Goal: Information Seeking & Learning: Learn about a topic

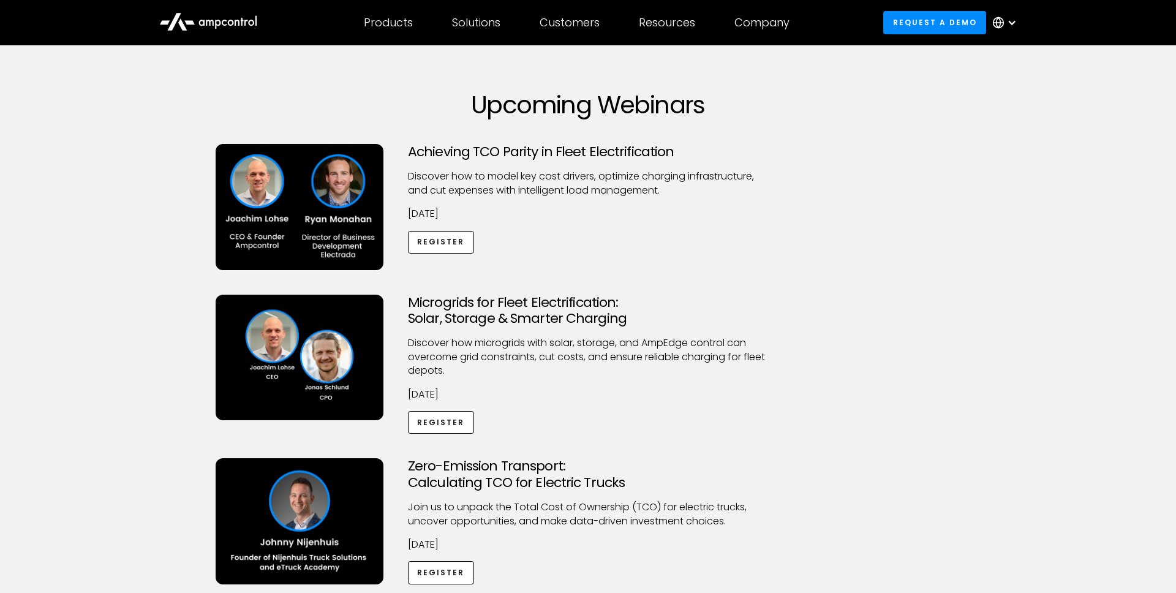
scroll to position [64, 0]
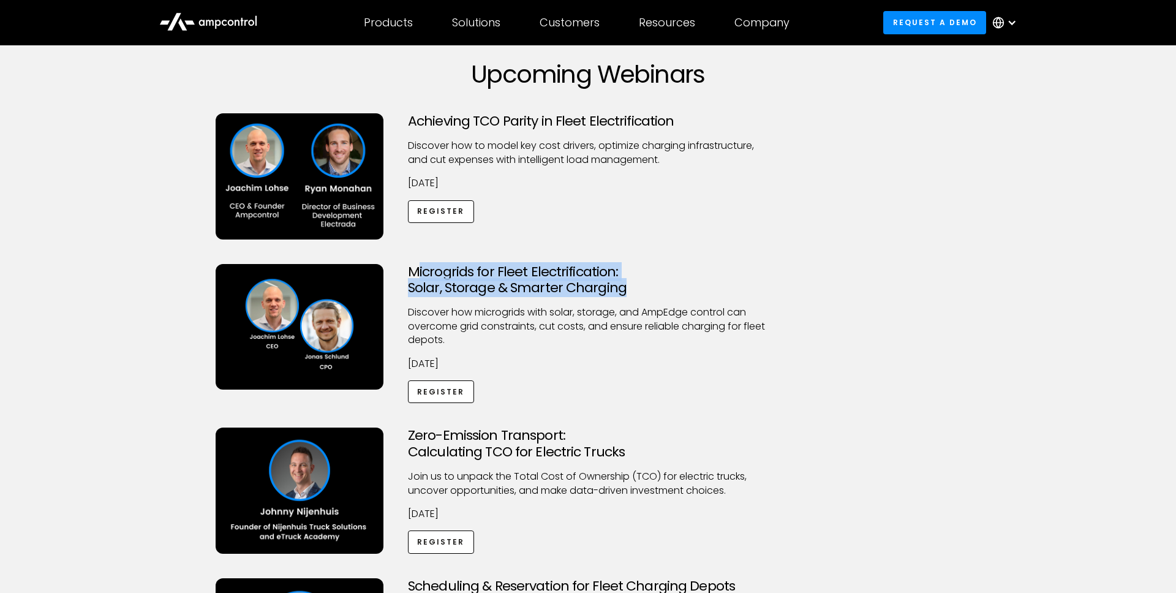
drag, startPoint x: 627, startPoint y: 292, endPoint x: 415, endPoint y: 266, distance: 214.1
click at [415, 266] on h3 "Microgrids for Fleet Electrification: Solar, Storage & Smarter Charging" at bounding box center [588, 280] width 360 height 32
click at [504, 271] on h3 "Microgrids for Fleet Electrification: Solar, Storage & Smarter Charging" at bounding box center [588, 280] width 360 height 32
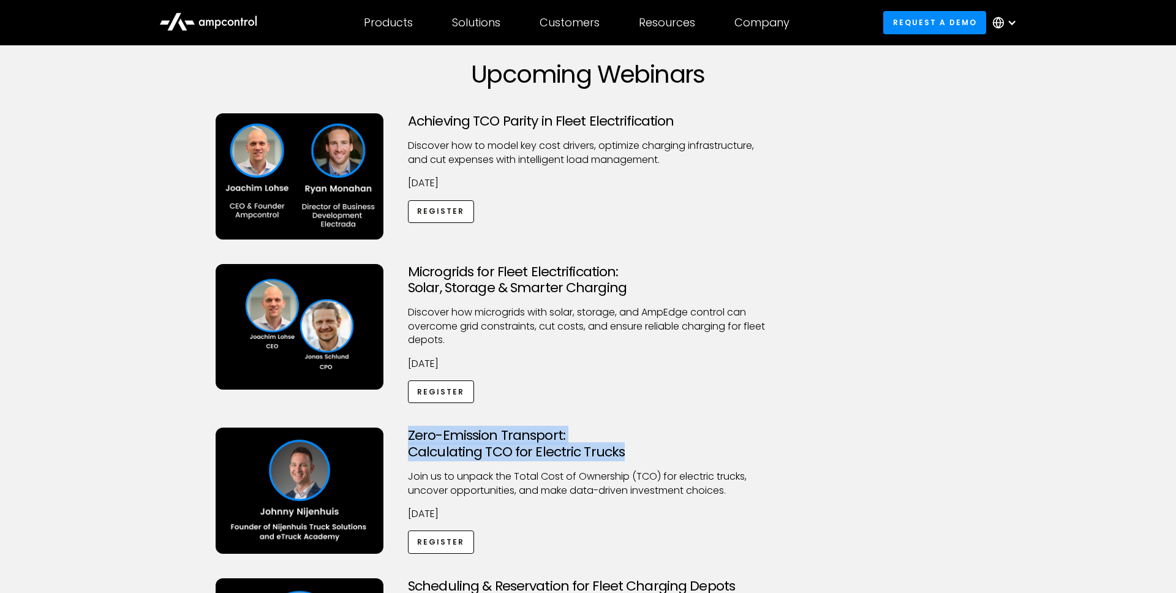
drag, startPoint x: 407, startPoint y: 428, endPoint x: 673, endPoint y: 457, distance: 268.1
click at [673, 457] on div "Zero-Emission Transport: Calculating TCO for Electric Trucks Join us to unpack …" at bounding box center [588, 491] width 385 height 126
copy h3 "Zero-Emission Transport: Calculating TCO for Electric Trucks"
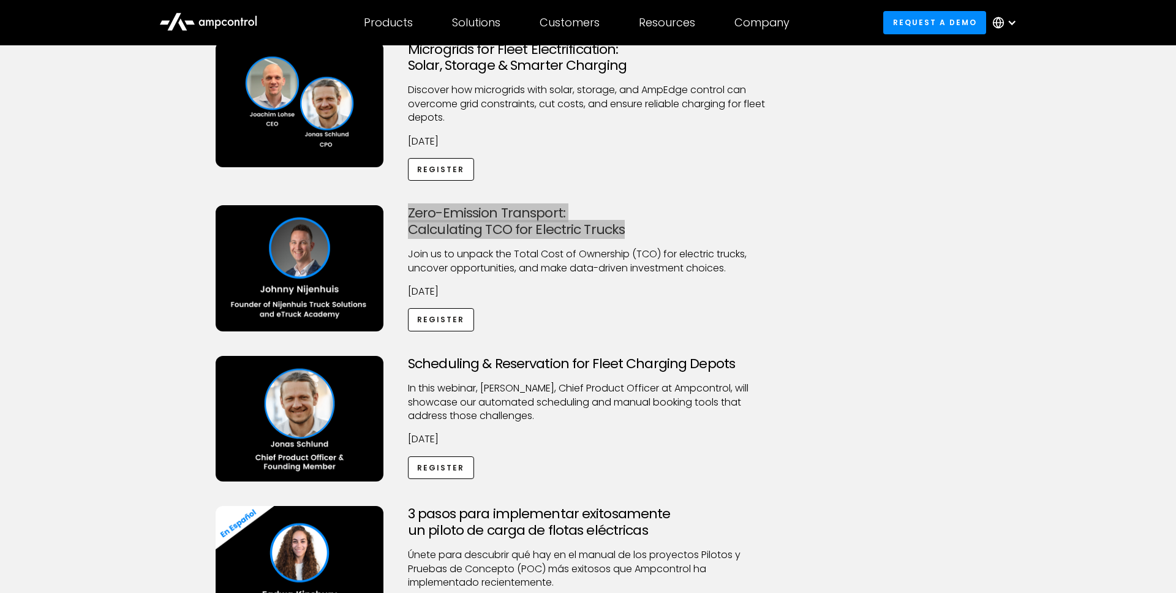
scroll to position [328, 0]
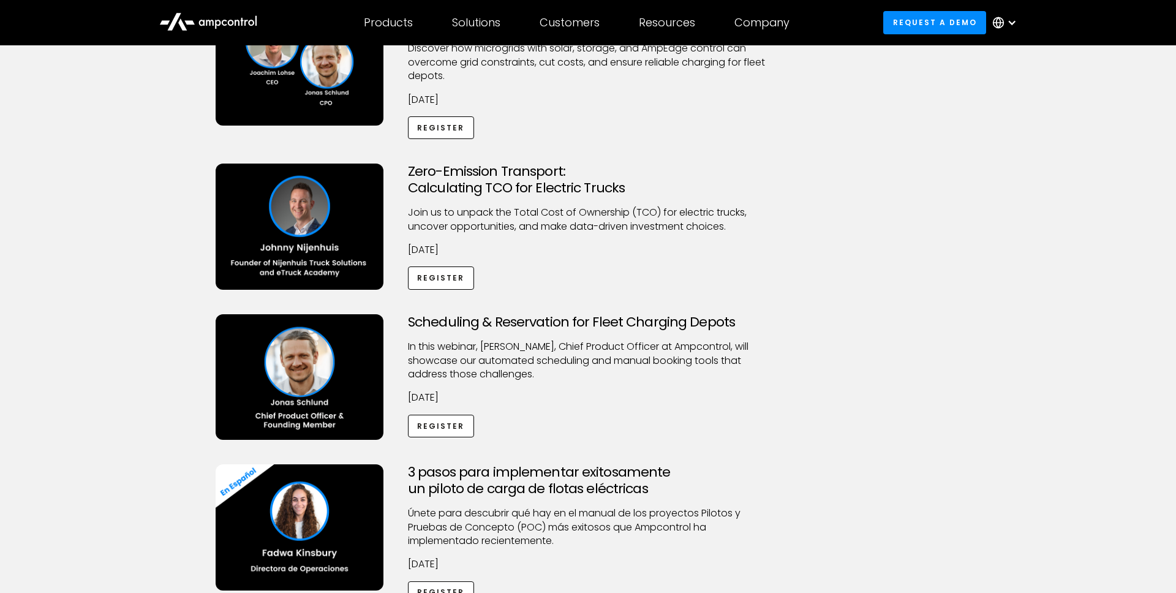
click at [499, 320] on h3 "Scheduling & Reservation for Fleet Charging Depots" at bounding box center [588, 322] width 360 height 16
copy h3 "Scheduling & Reservation for Fleet Charging Depots"
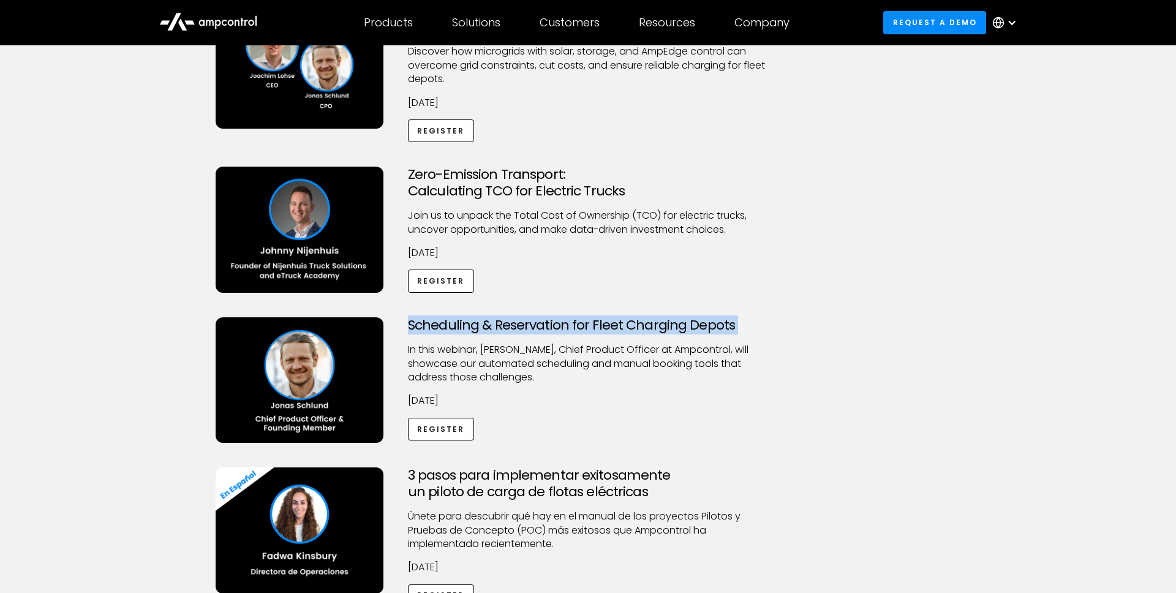
copy h3 "Scheduling & Reservation for Fleet Charging Depots"
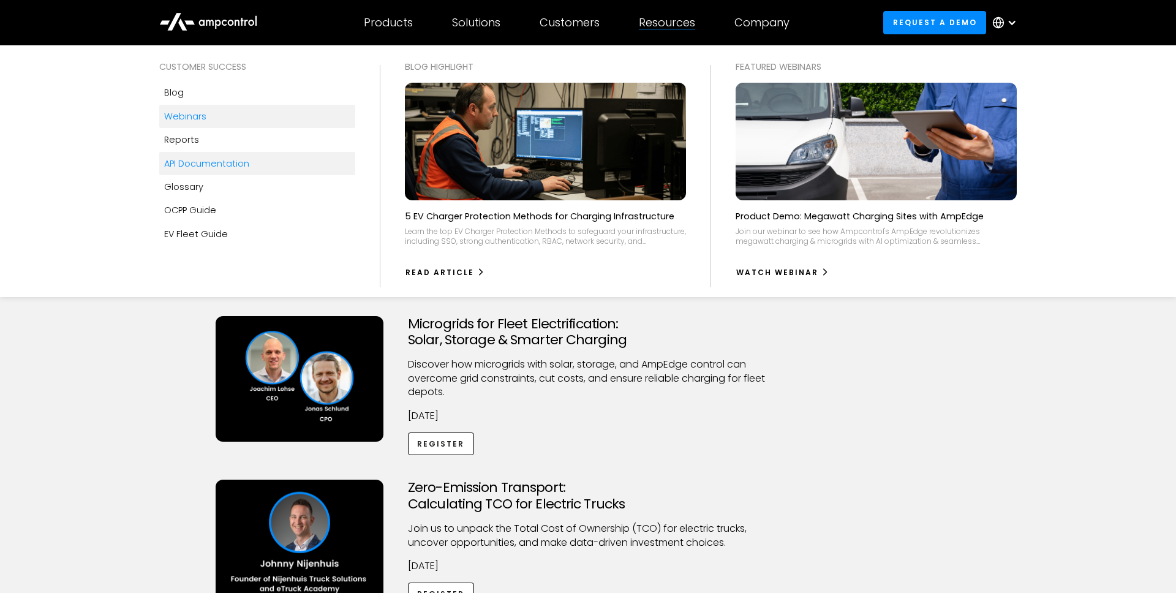
scroll to position [15, 0]
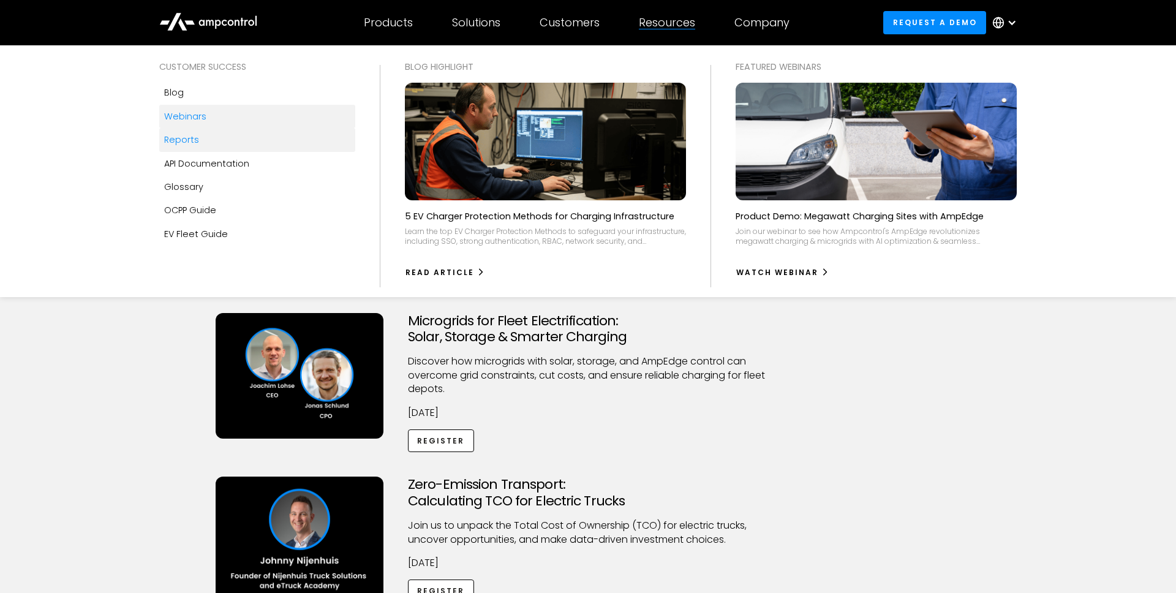
click at [196, 145] on div "Reports" at bounding box center [181, 139] width 35 height 13
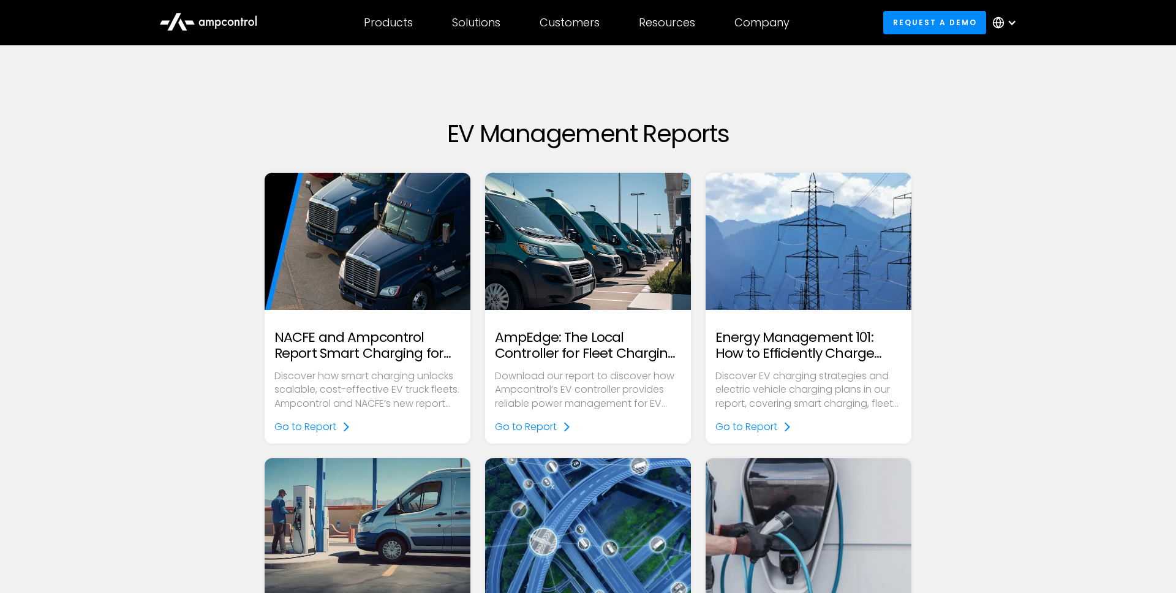
click at [369, 351] on h2 "NACFE and Ampcontrol Report Smart Charging for Electric Truck Depots" at bounding box center [367, 346] width 186 height 32
click at [304, 405] on p "Discover how smart charging unlocks scalable, cost-effective EV truck fleets. A…" at bounding box center [367, 389] width 186 height 41
click at [313, 423] on div "Go to Report" at bounding box center [305, 426] width 62 height 13
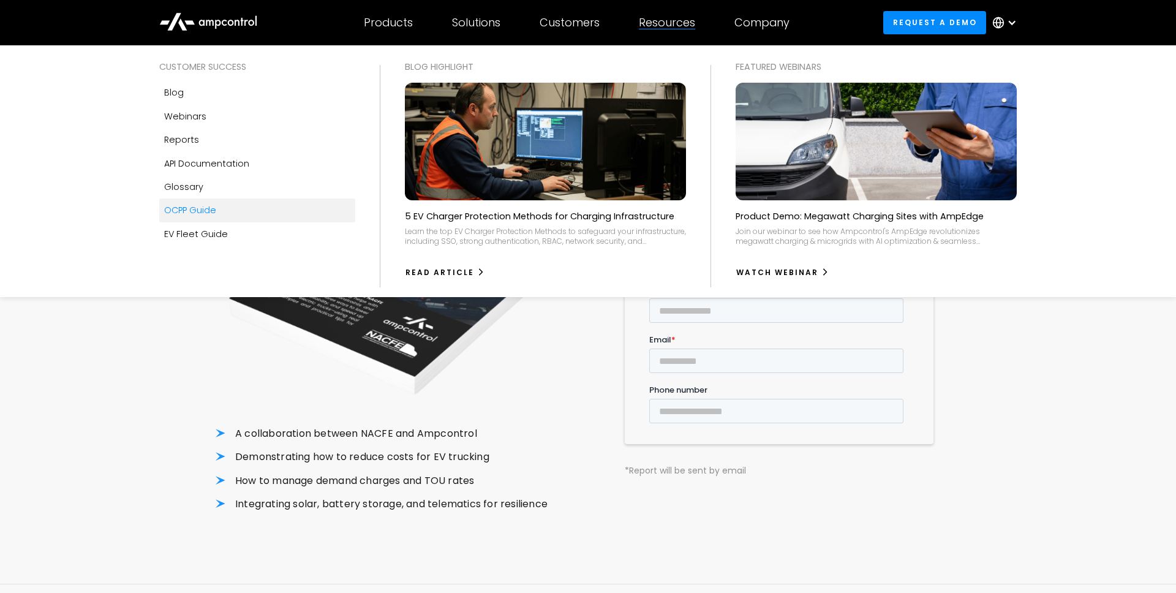
scroll to position [28, 0]
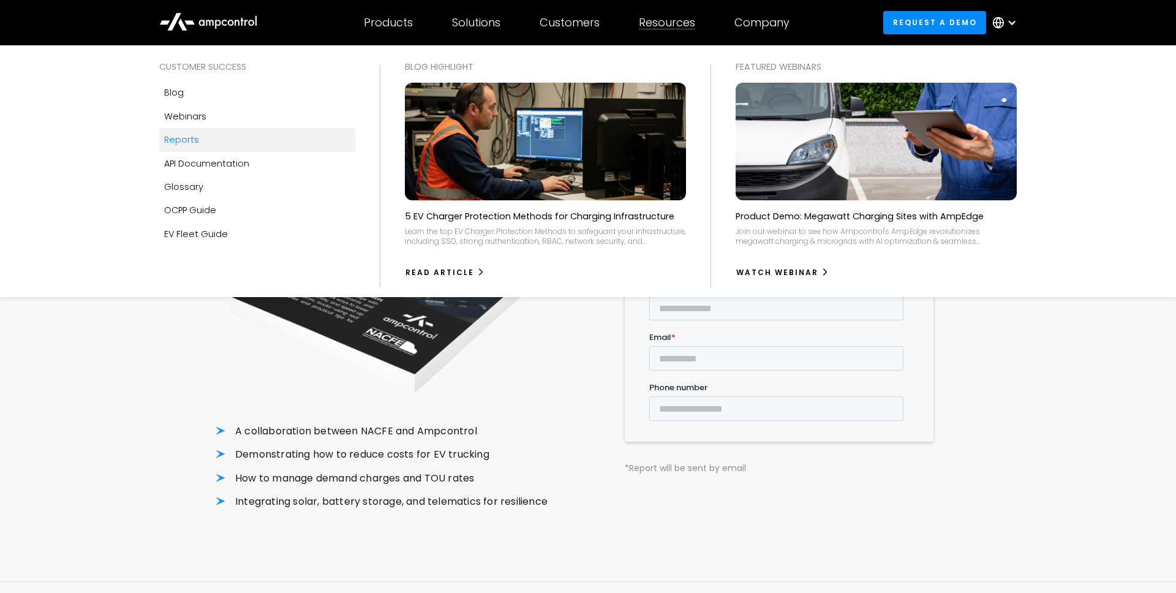
click at [179, 133] on div "Reports" at bounding box center [181, 139] width 35 height 13
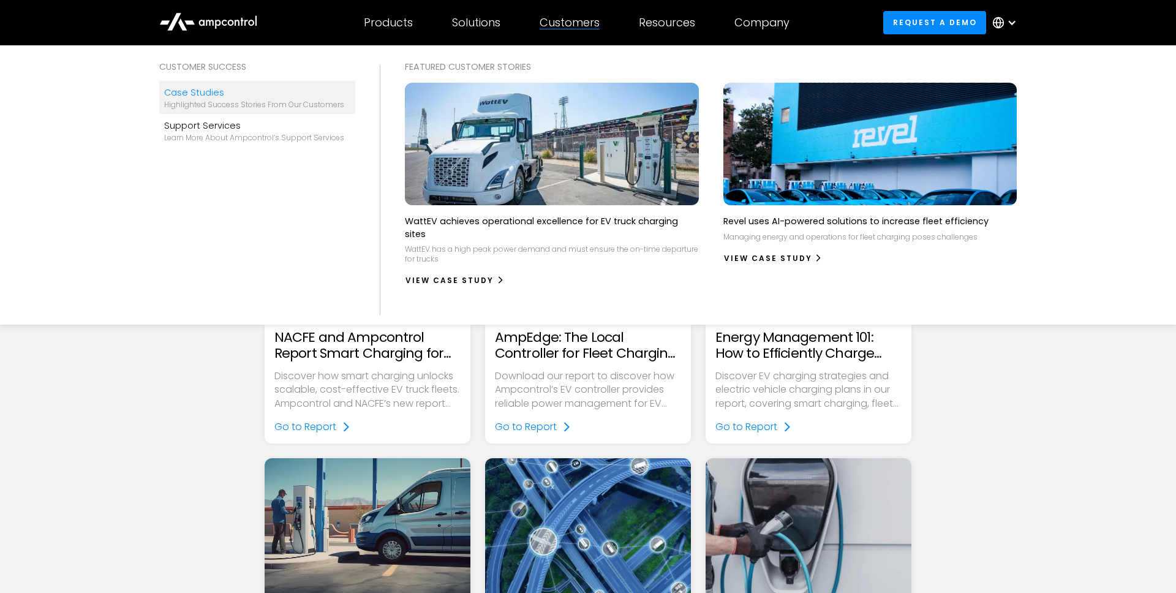
click at [200, 102] on div "Highlighted success stories From Our Customers" at bounding box center [254, 105] width 180 height 10
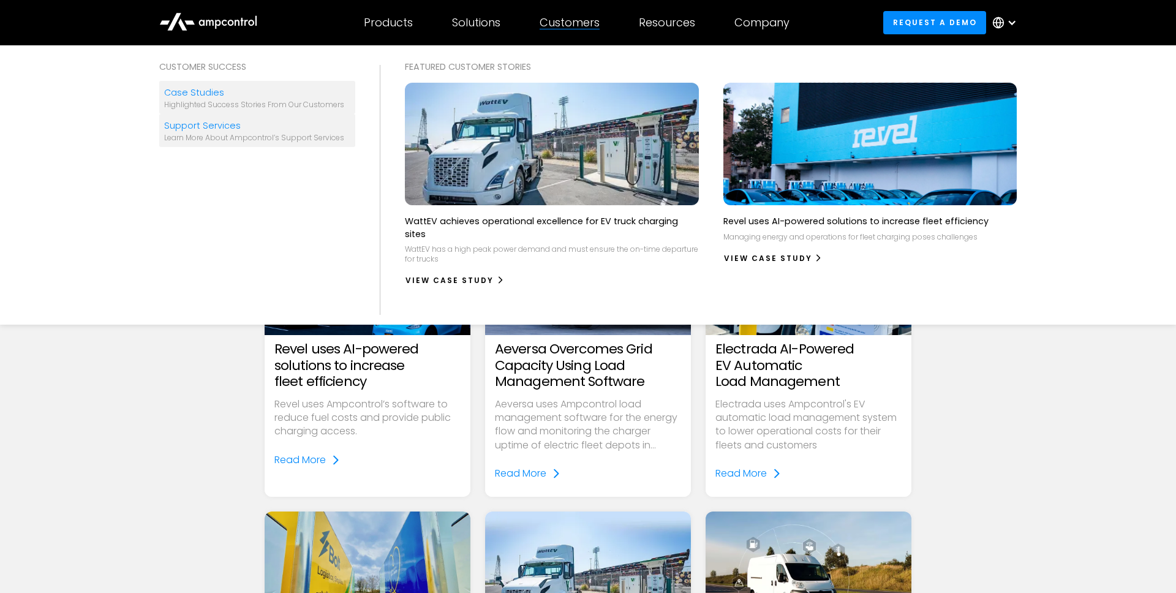
scroll to position [2, 0]
click at [236, 147] on div "Customer success Case Studies Highlighted success stories From Our Customers Su…" at bounding box center [257, 185] width 221 height 250
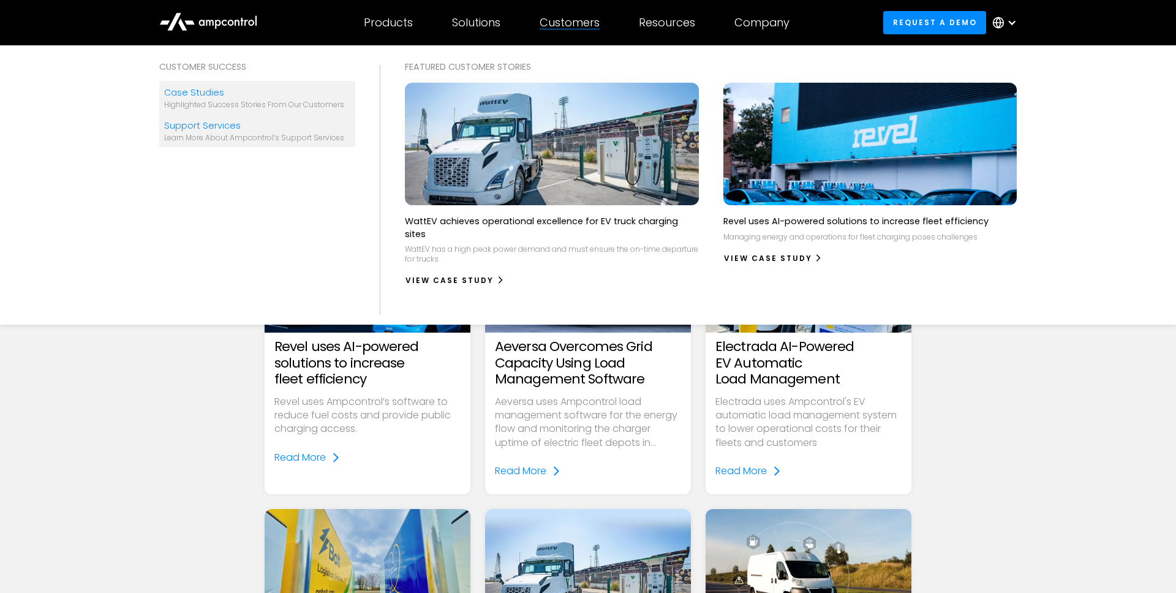
click at [240, 138] on div "Learn more about Ampcontrol’s support services" at bounding box center [254, 138] width 180 height 10
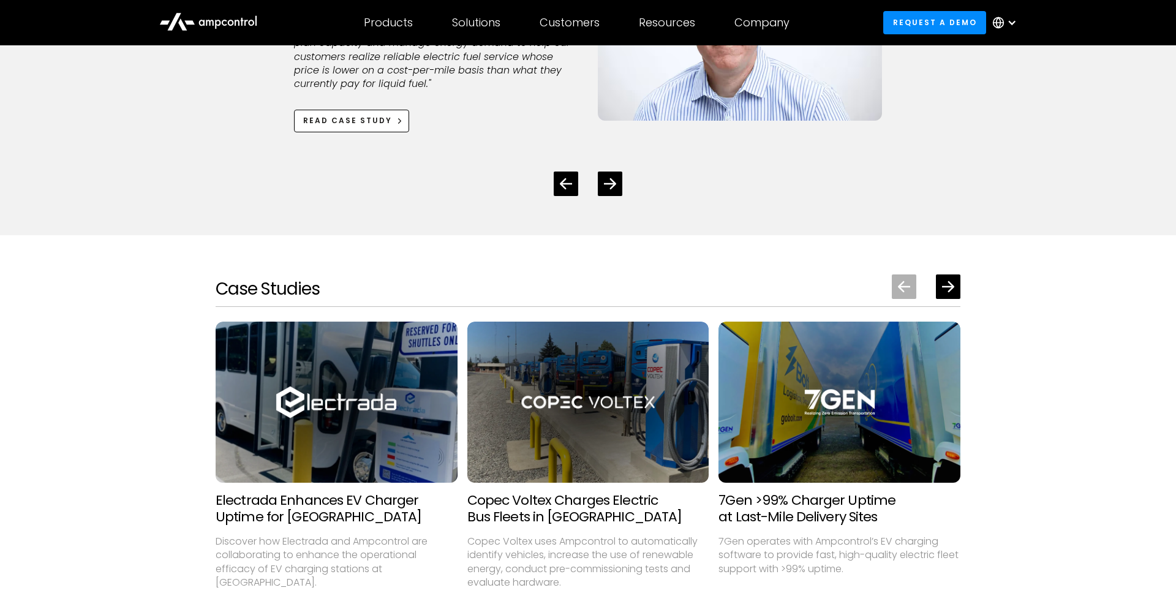
scroll to position [1731, 0]
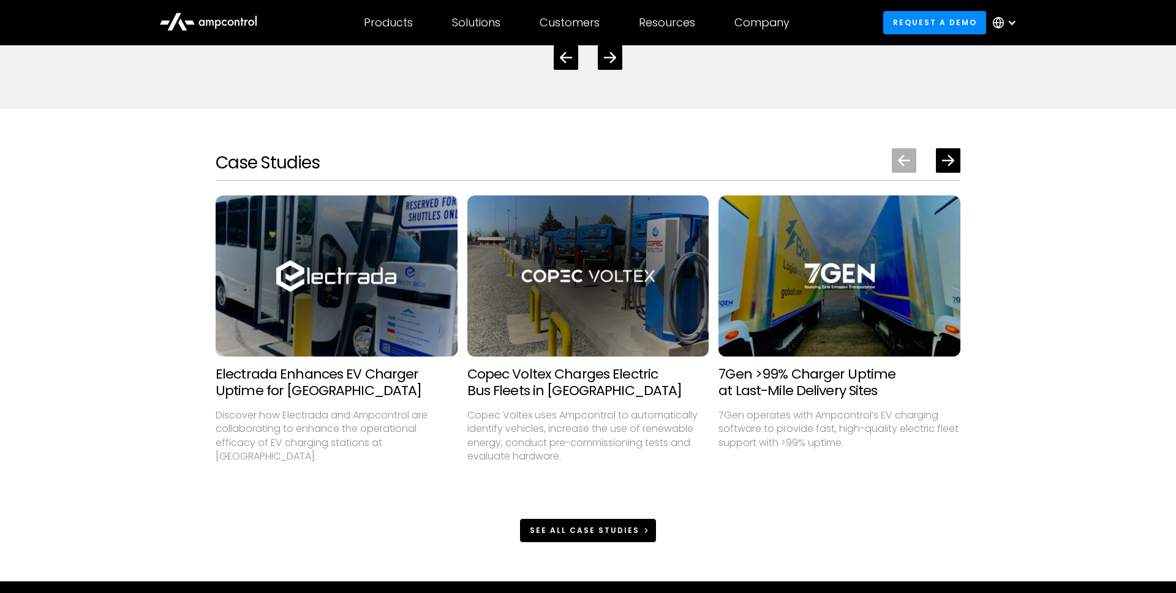
click at [632, 540] on link "see all case studies" at bounding box center [588, 530] width 136 height 23
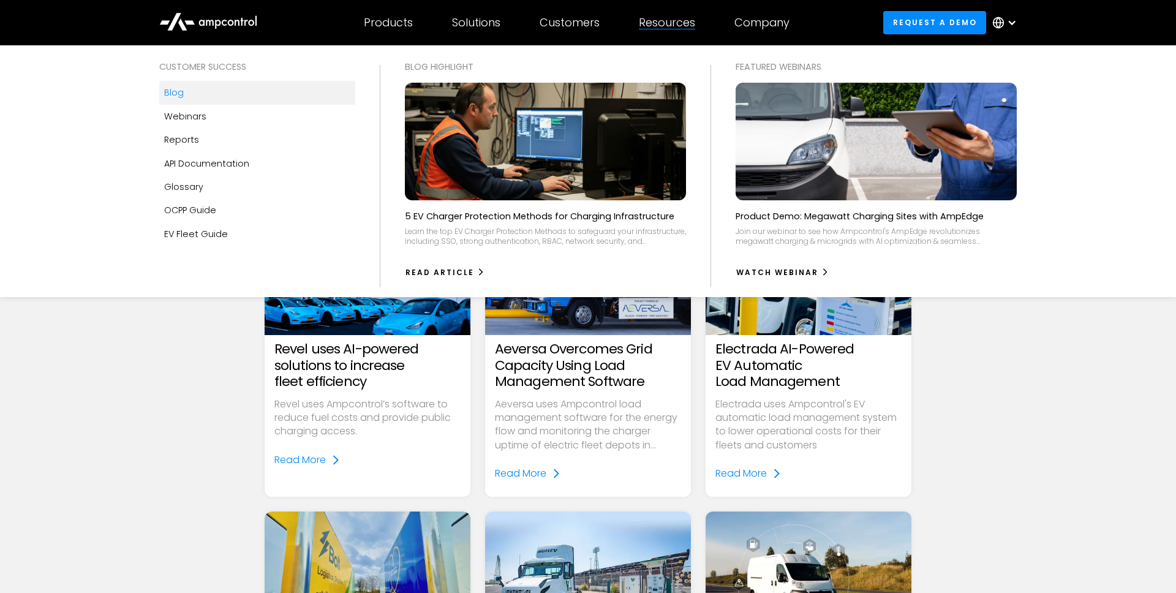
click at [177, 99] on div "Blog" at bounding box center [174, 92] width 20 height 13
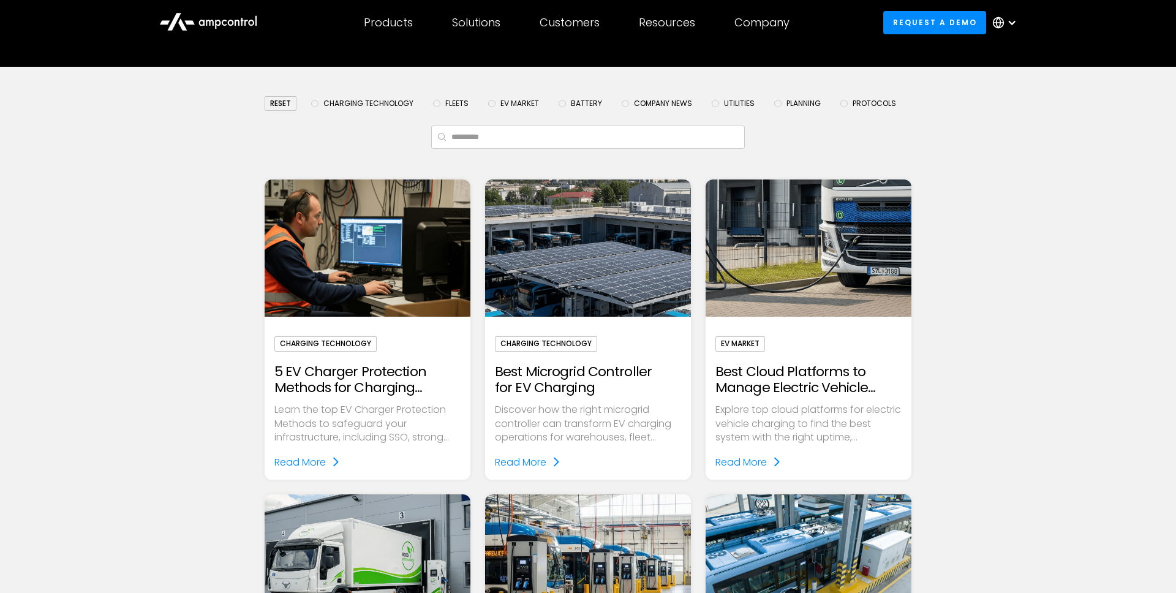
scroll to position [195, 0]
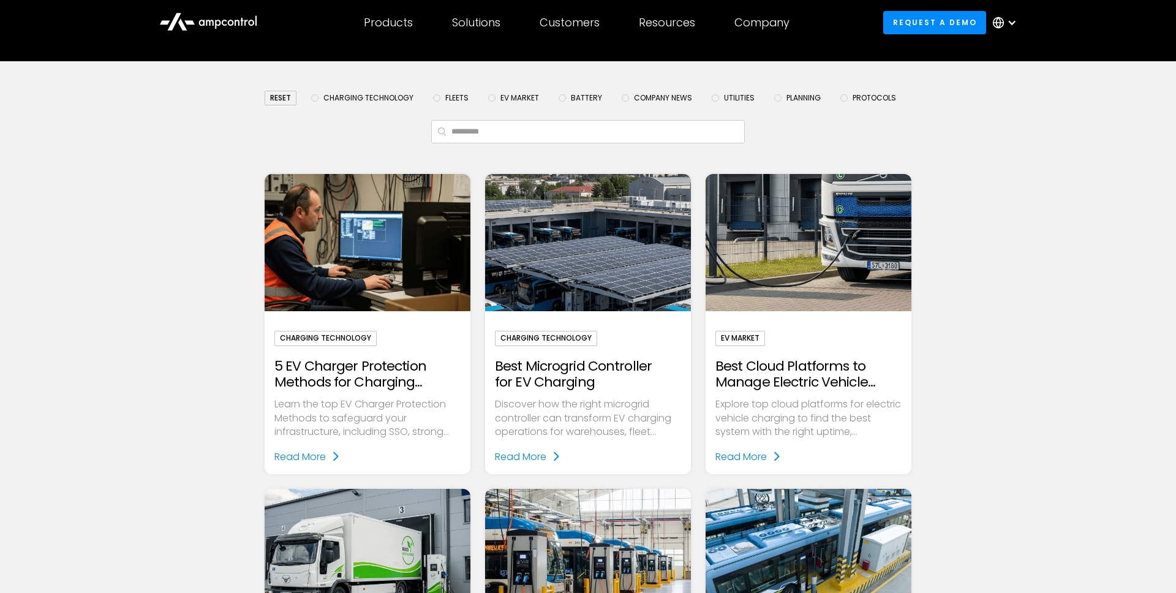
click at [543, 361] on h2 "Best Microgrid Controller for EV Charging" at bounding box center [588, 374] width 186 height 32
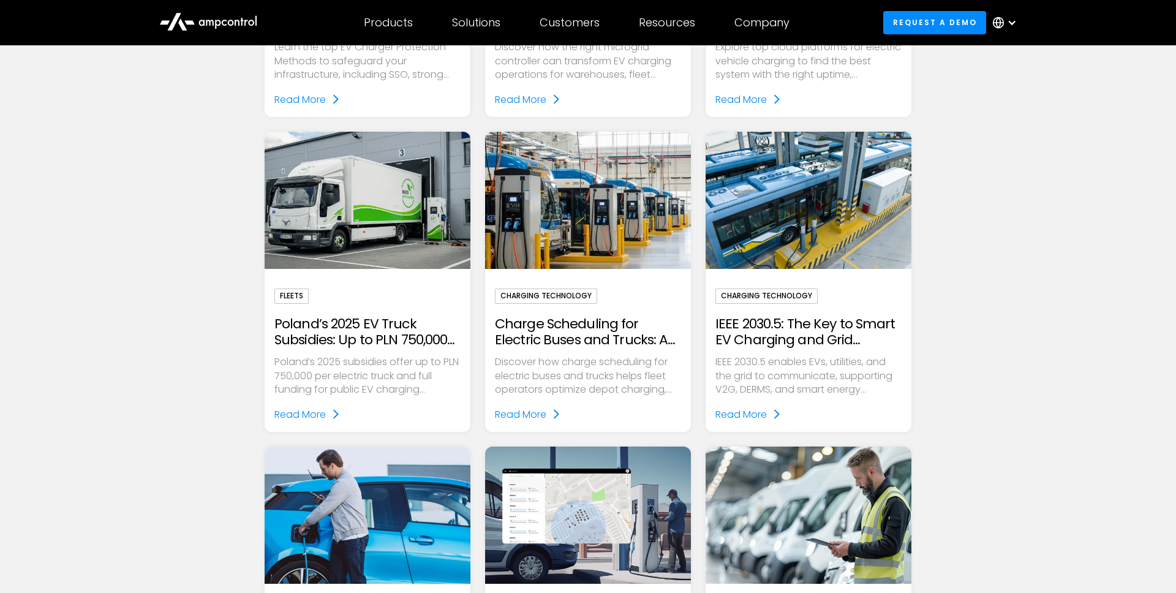
scroll to position [276, 0]
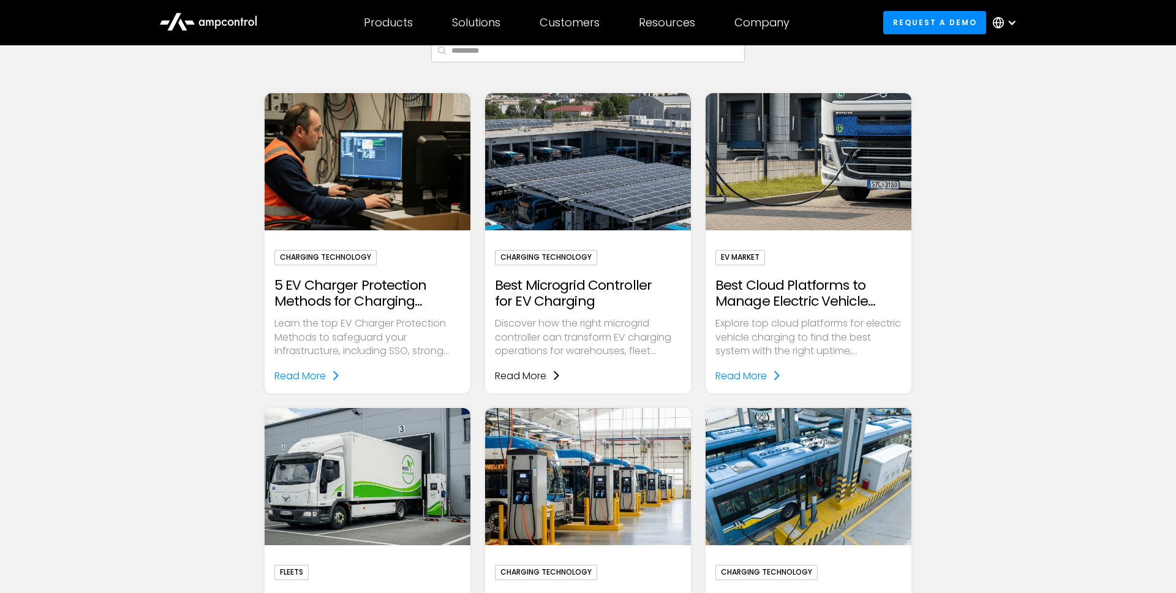
click at [548, 372] on link "Read More" at bounding box center [528, 376] width 66 height 16
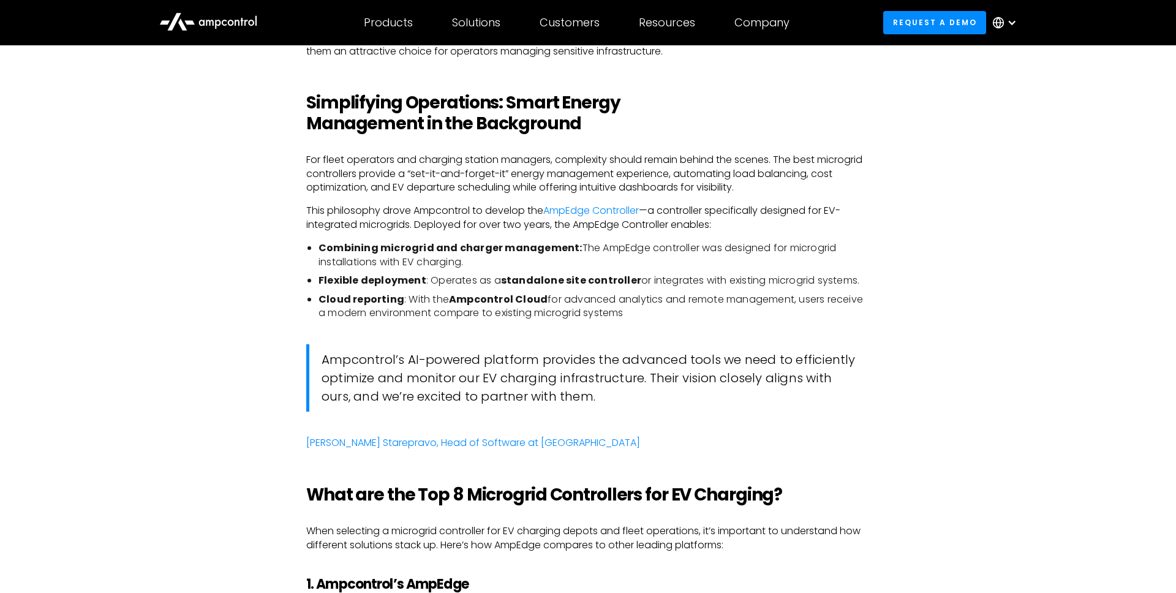
scroll to position [1726, 0]
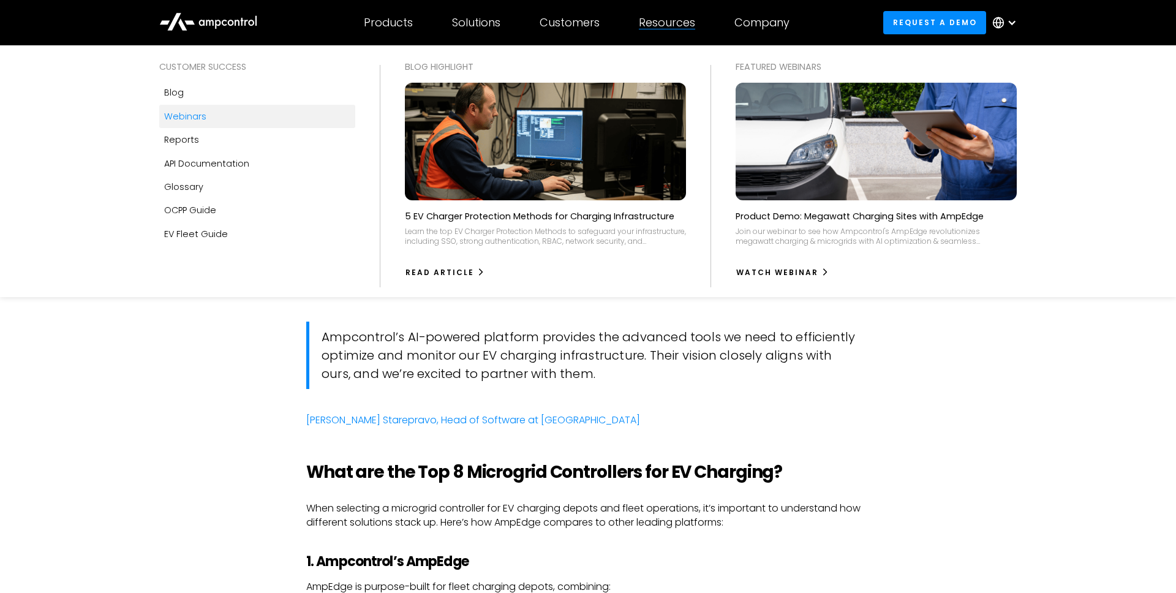
click at [170, 115] on div "Webinars" at bounding box center [185, 116] width 42 height 13
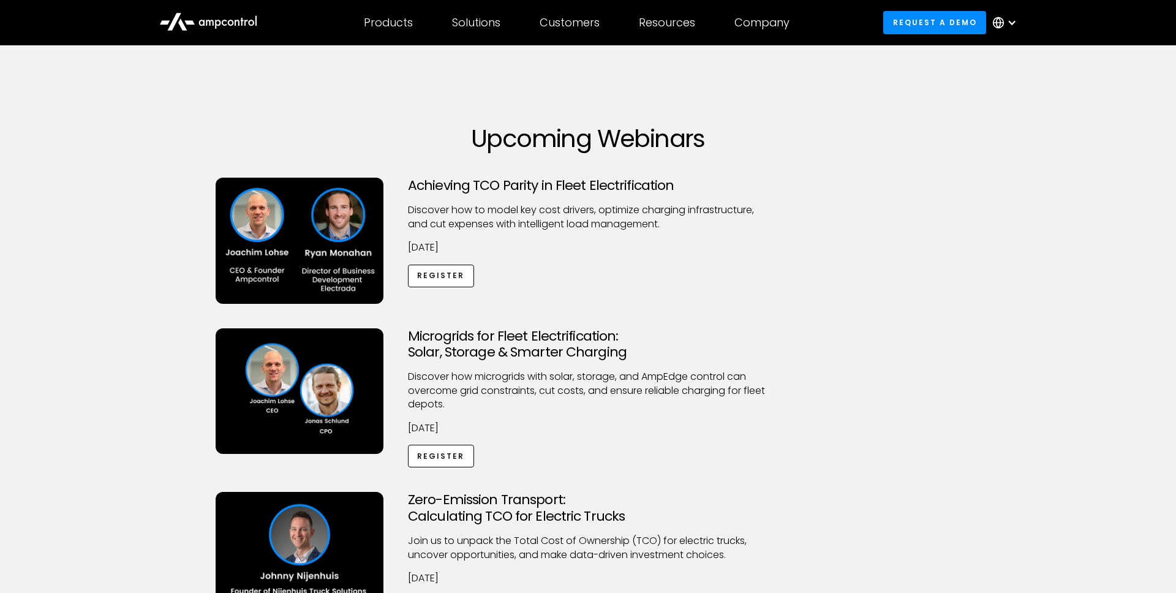
click at [444, 346] on h3 "Microgrids for Fleet Electrification: Solar, Storage & Smarter Charging" at bounding box center [588, 344] width 360 height 32
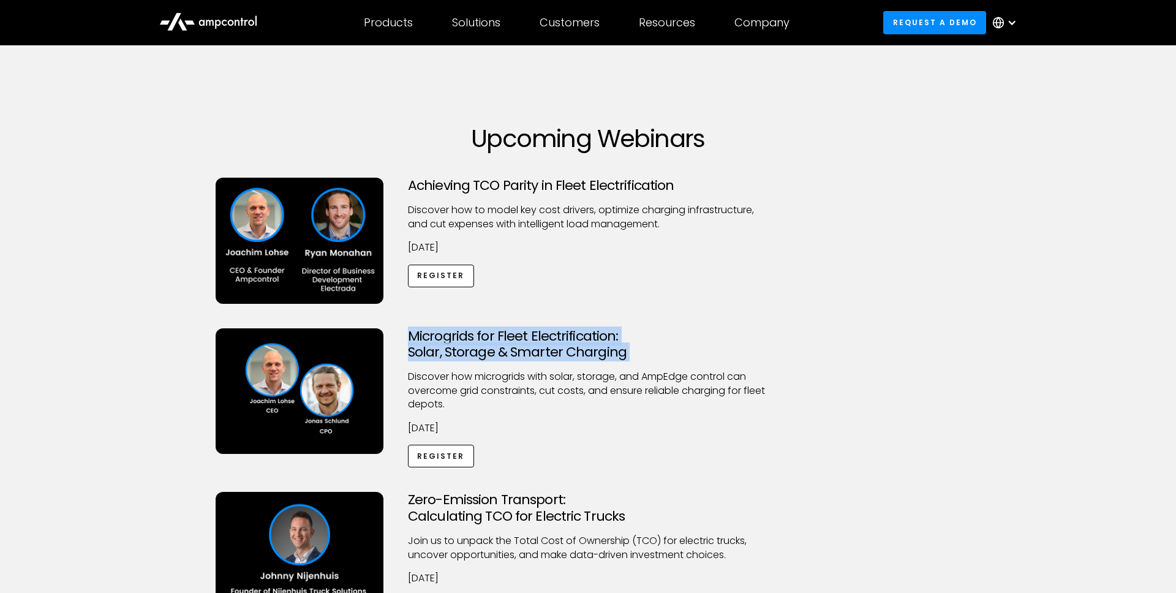
click at [444, 346] on h3 "Microgrids for Fleet Electrification: Solar, Storage & Smarter Charging" at bounding box center [588, 344] width 360 height 32
copy h3 "Microgrids for Fleet Electrification: Solar, Storage & Smarter Charging"
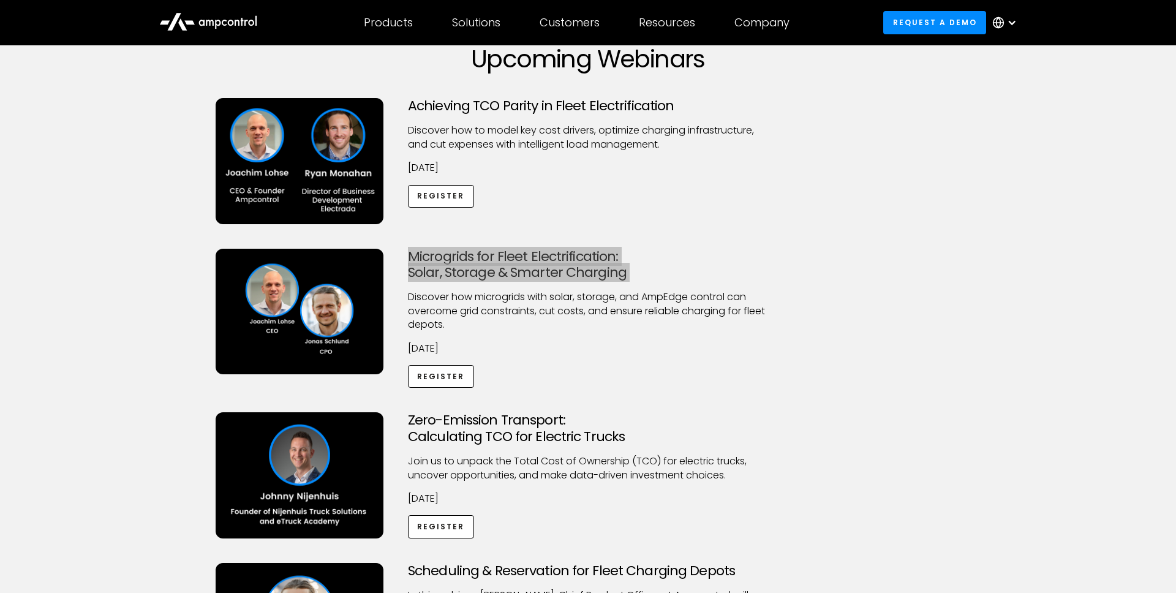
scroll to position [129, 0]
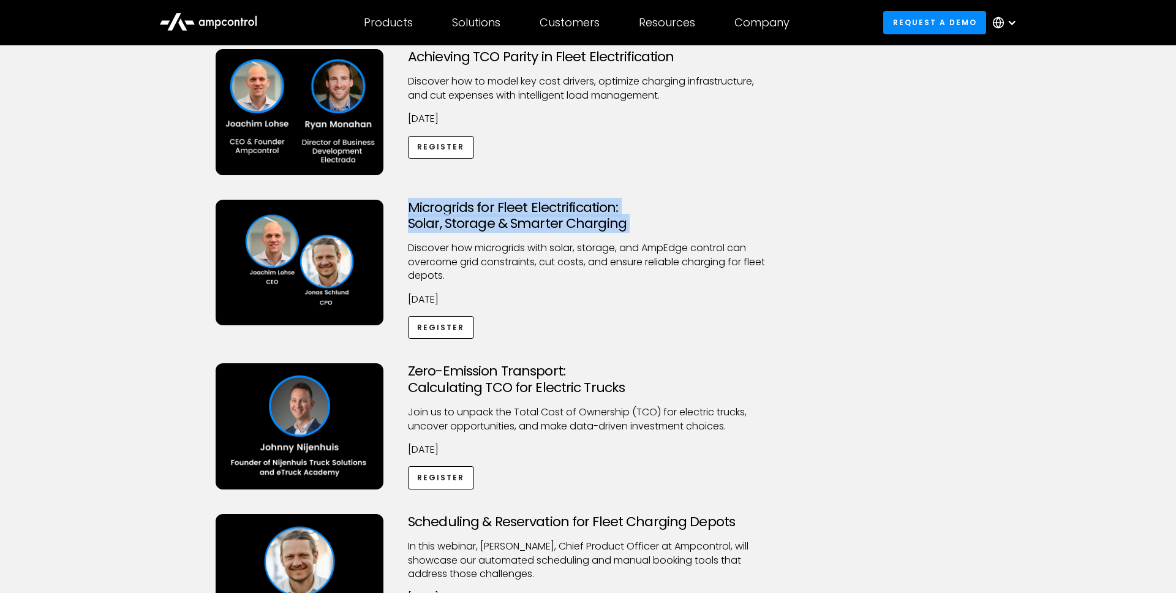
click at [494, 377] on h3 "Zero-Emission Transport: Calculating TCO for Electric Trucks" at bounding box center [588, 379] width 360 height 32
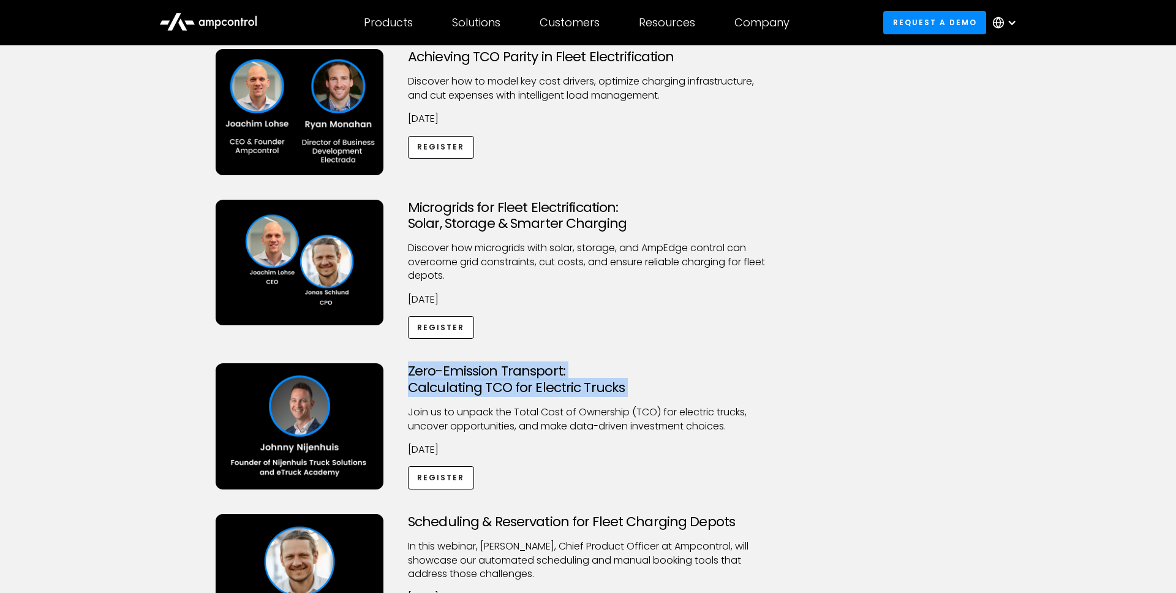
click at [494, 377] on h3 "Zero-Emission Transport: Calculating TCO for Electric Trucks" at bounding box center [588, 379] width 360 height 32
copy h3 "Zero-Emission Transport: Calculating TCO for Electric Trucks"
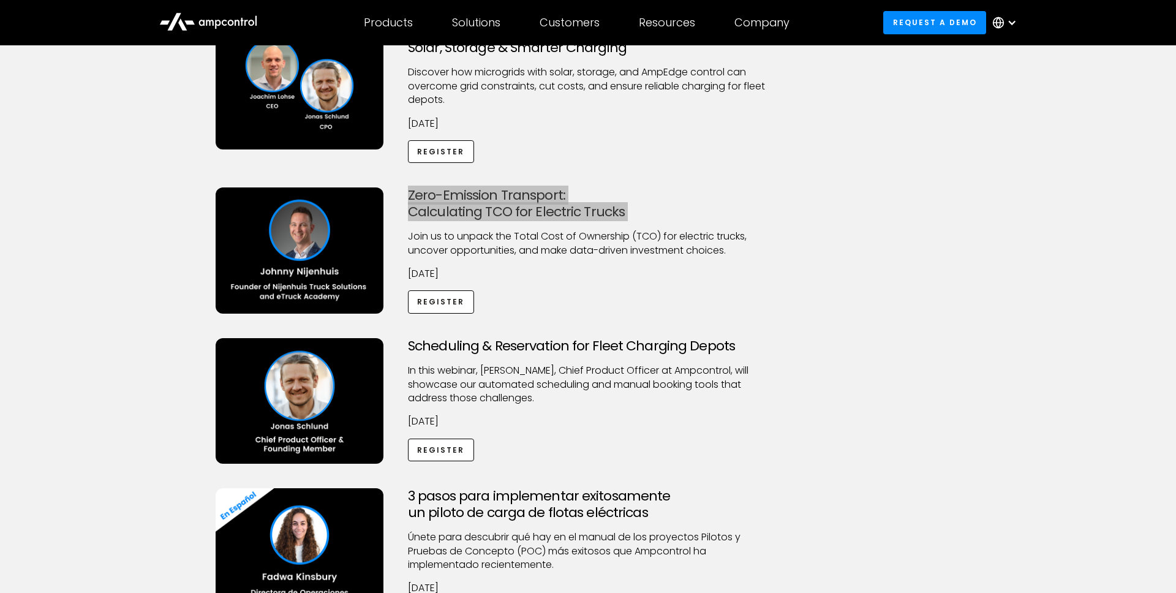
scroll to position [334, 0]
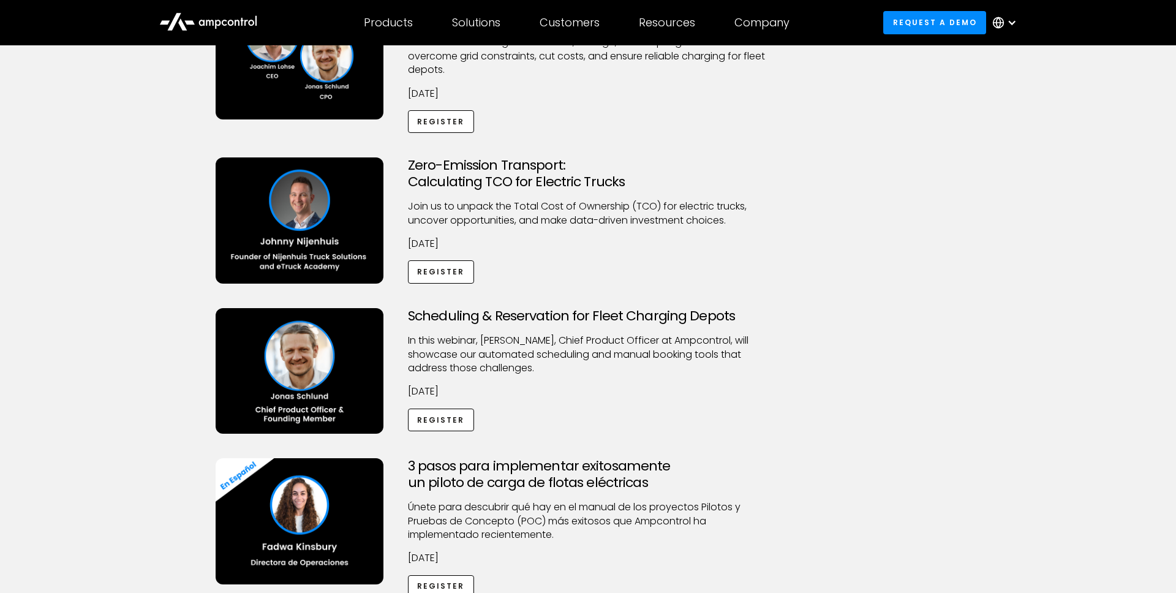
click at [545, 315] on h3 "Scheduling & Reservation for Fleet Charging Depots" at bounding box center [588, 316] width 360 height 16
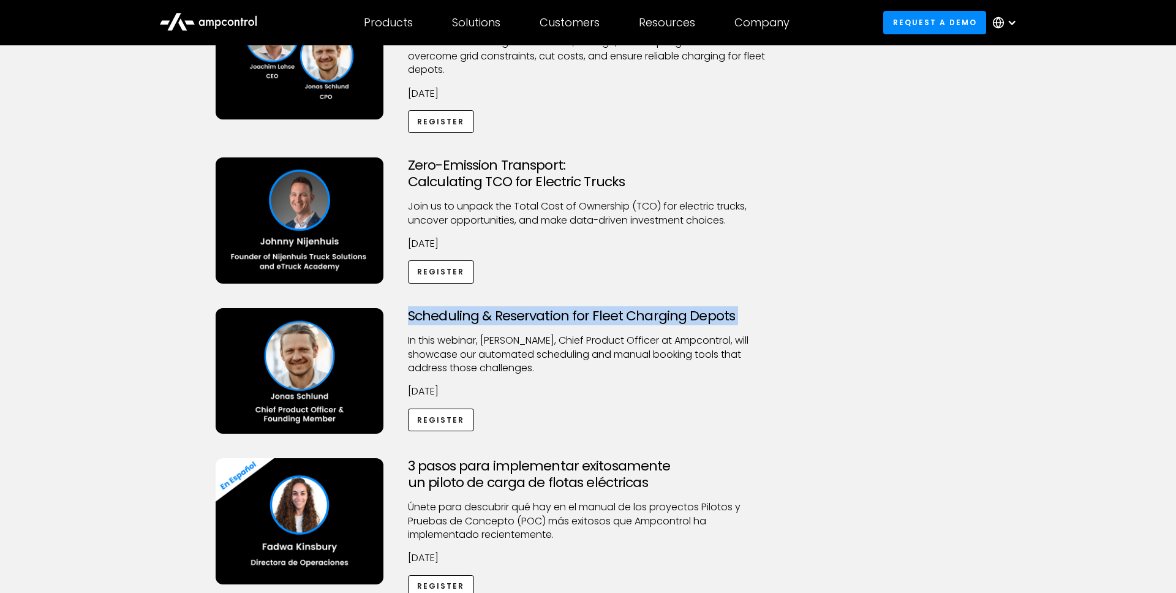
click at [545, 315] on h3 "Scheduling & Reservation for Fleet Charging Depots" at bounding box center [588, 316] width 360 height 16
copy h3 "Scheduling & Reservation for Fleet Charging Depots"
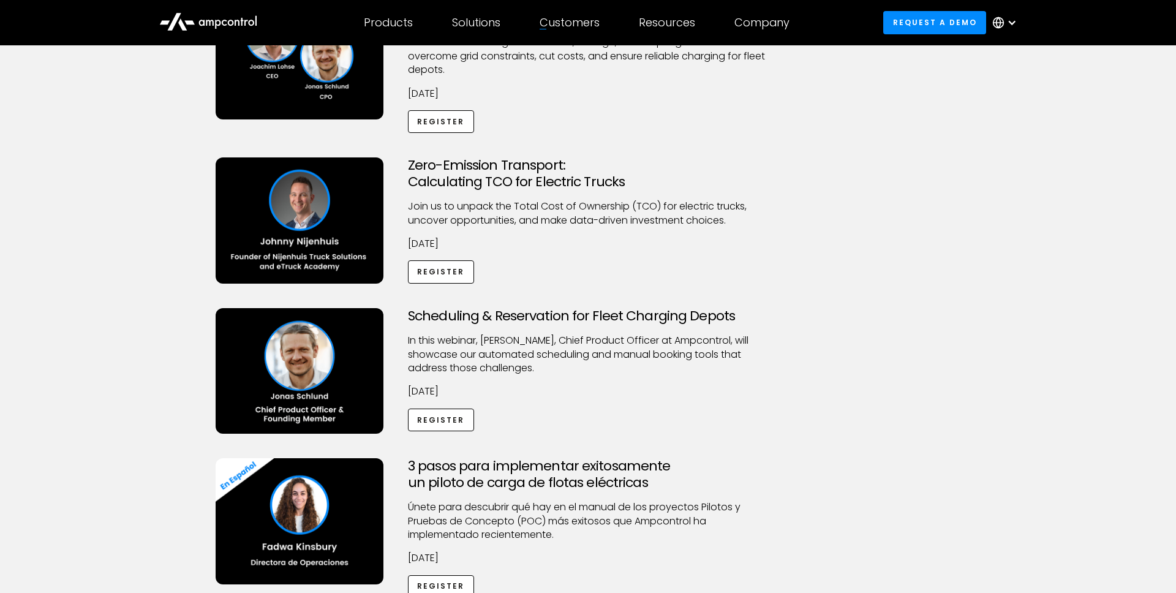
click at [649, 459] on h3 "3 pasos para implementar exitosamente un piloto de carga de flotas eléctricas" at bounding box center [588, 474] width 360 height 32
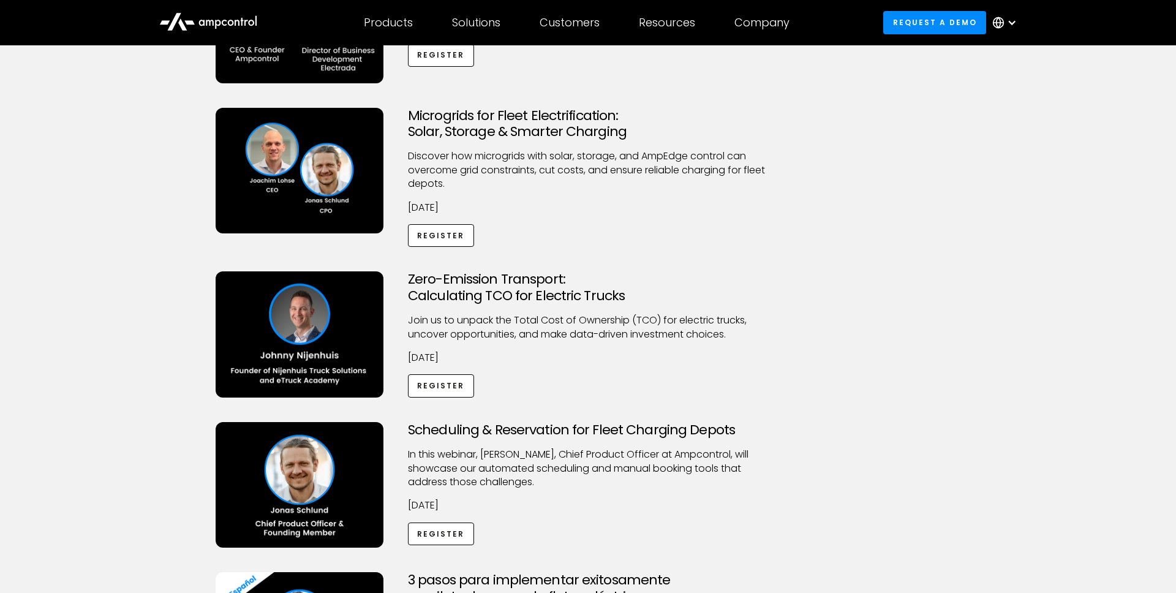
scroll to position [210, 0]
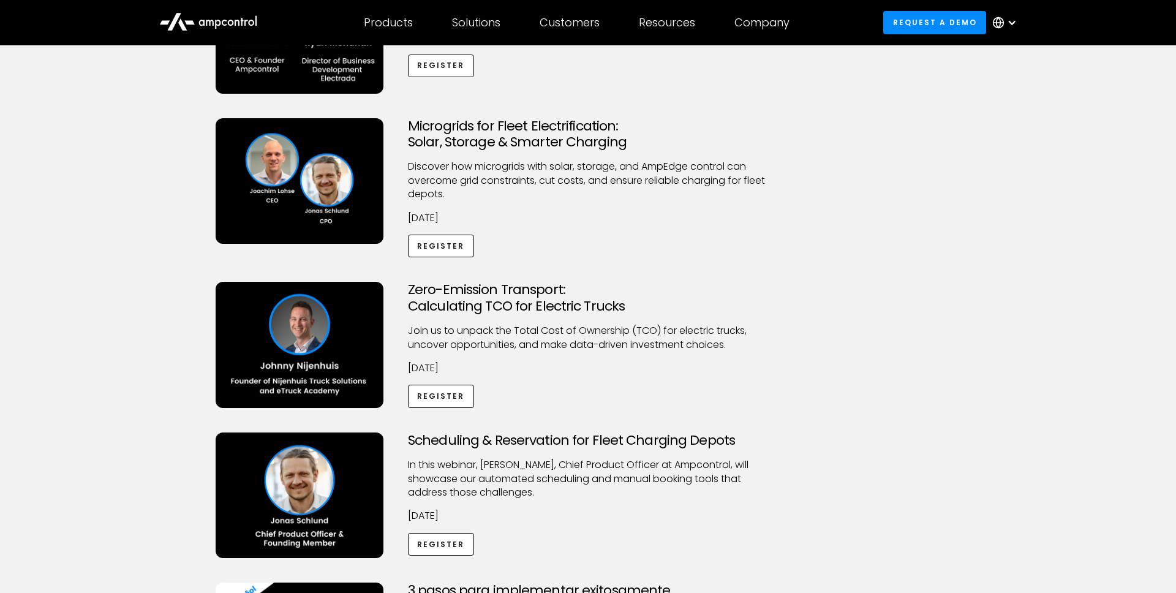
click at [523, 122] on h3 "Microgrids for Fleet Electrification: Solar, Storage & Smarter Charging" at bounding box center [588, 134] width 360 height 32
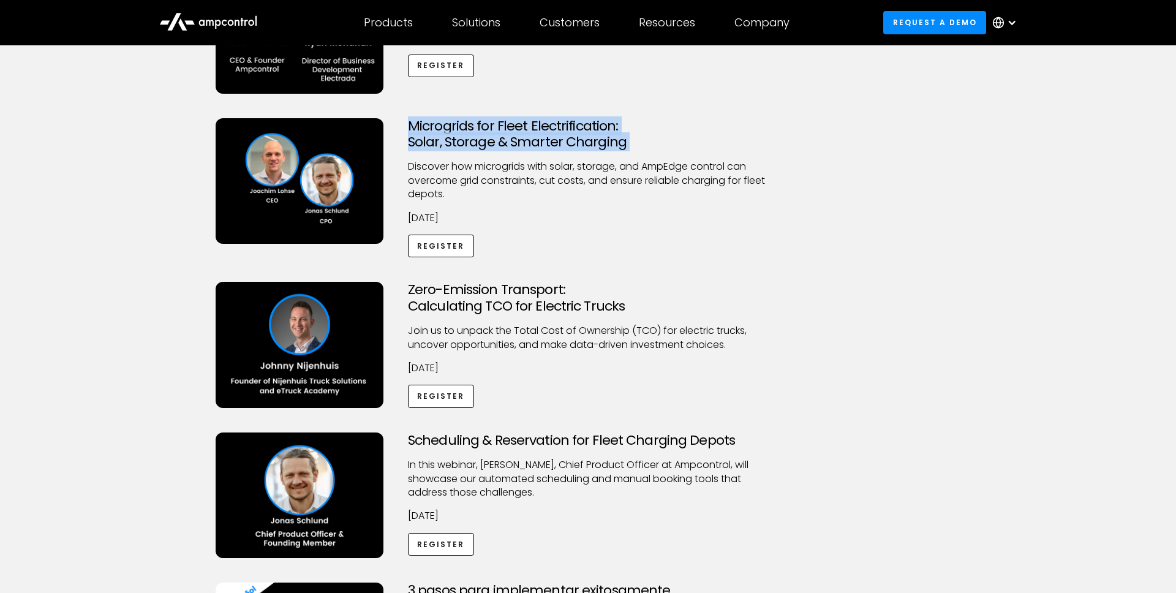
click at [523, 122] on h3 "Microgrids for Fleet Electrification: Solar, Storage & Smarter Charging" at bounding box center [588, 134] width 360 height 32
copy h3 "Microgrids for Fleet Electrification: Solar, Storage & Smarter Charging"
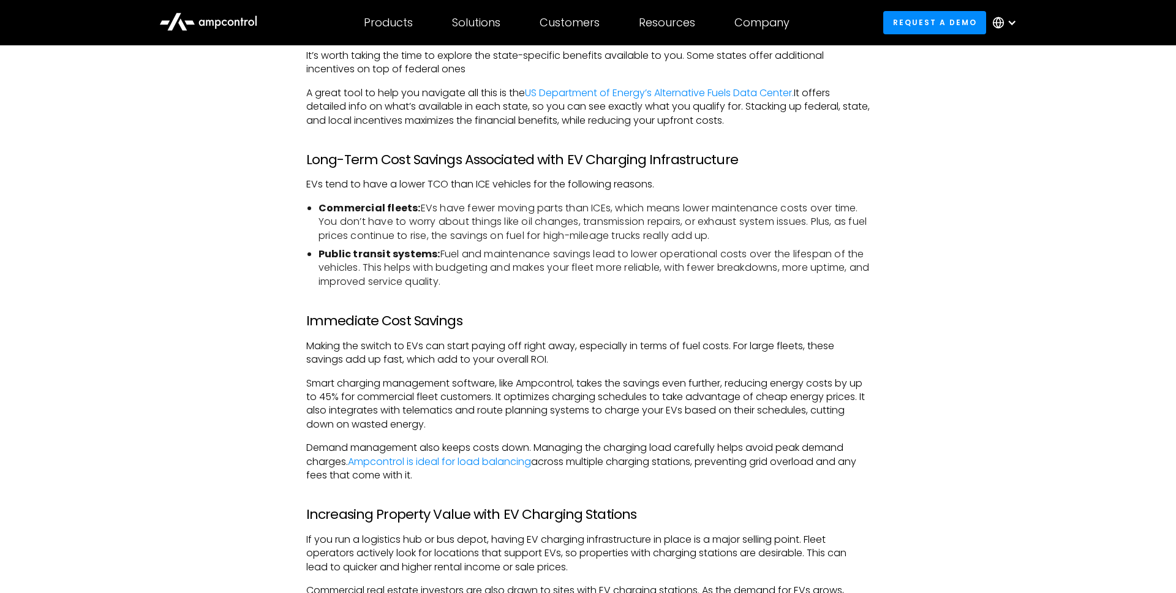
scroll to position [2385, 0]
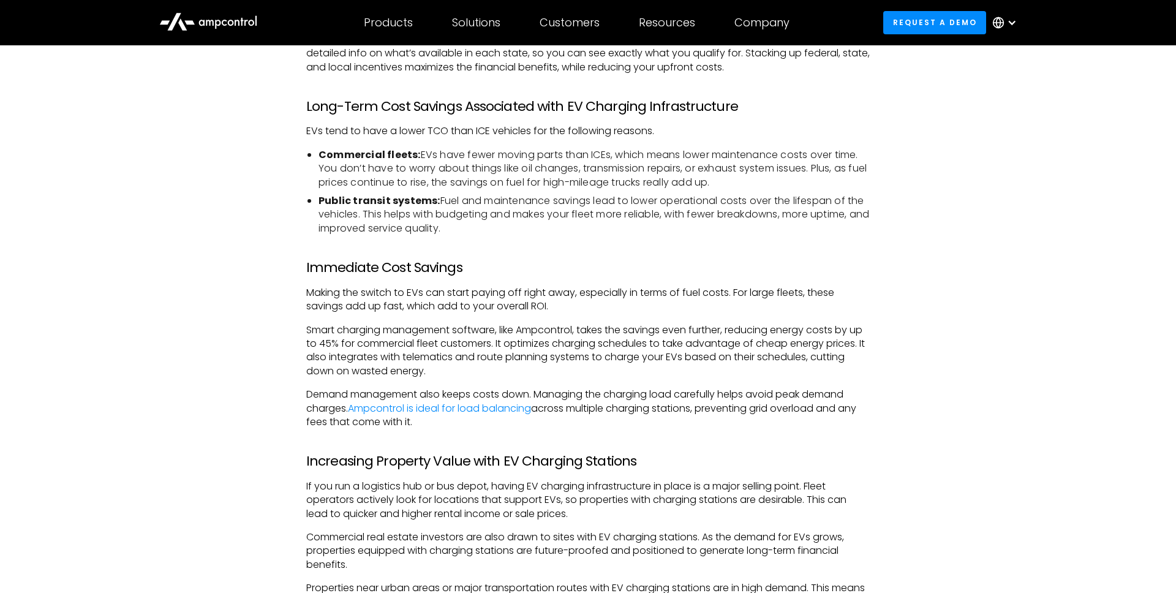
click at [339, 323] on p "Smart charging management software, like Ampcontrol, takes the savings even fur…" at bounding box center [588, 350] width 564 height 55
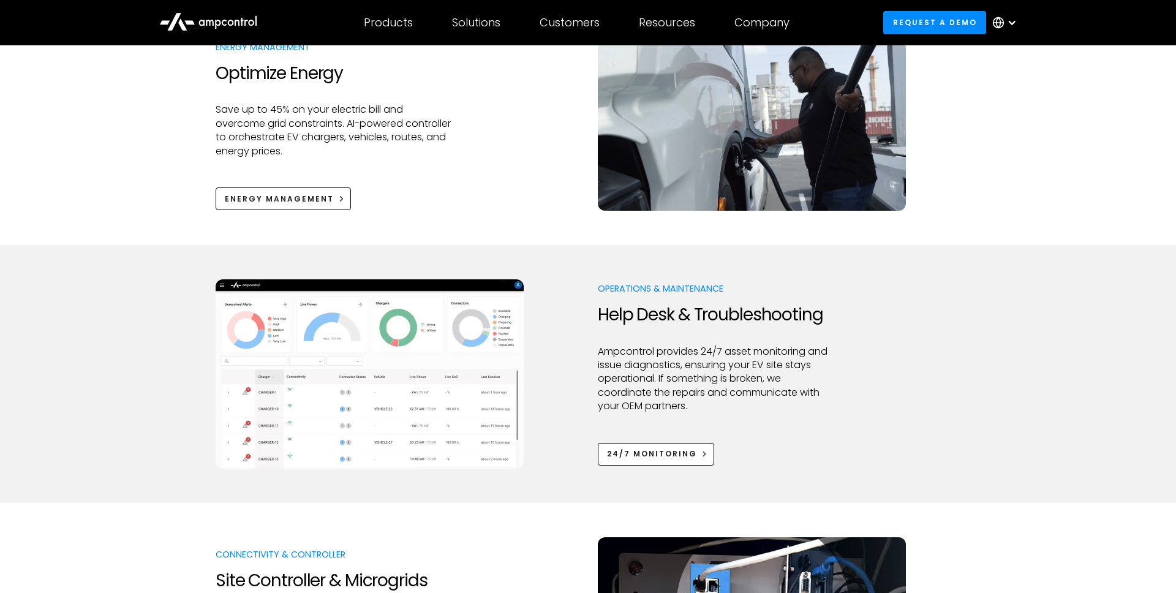
scroll to position [863, 0]
